Goal: Task Accomplishment & Management: Manage account settings

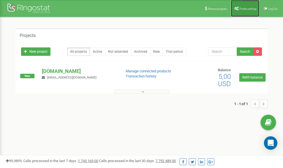
click at [244, 6] on link "Profile settings" at bounding box center [245, 8] width 29 height 17
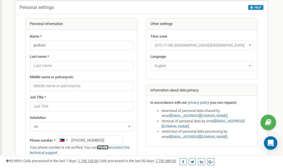
click at [105, 147] on link "verify it" at bounding box center [103, 147] width 12 height 4
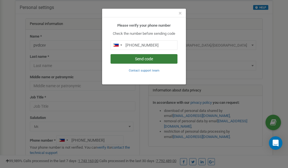
click at [140, 60] on button "Send code" at bounding box center [143, 59] width 67 height 10
